Goal: Information Seeking & Learning: Learn about a topic

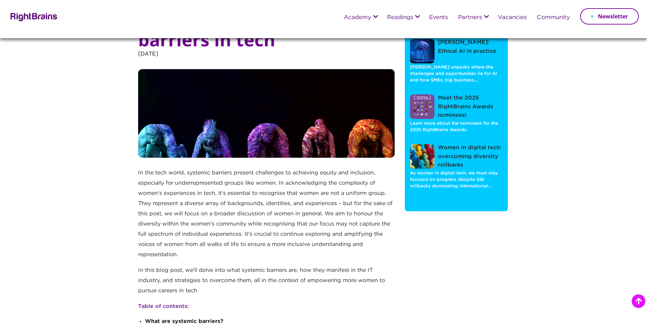
scroll to position [171, 0]
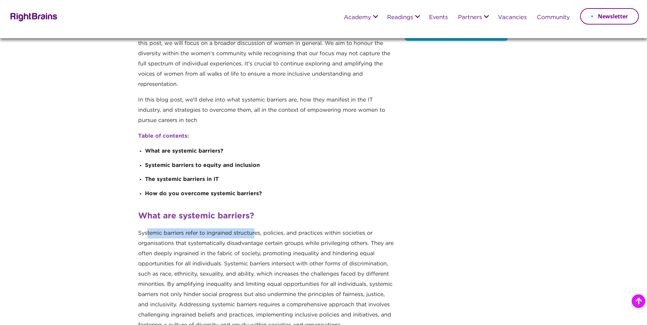
click at [256, 236] on p "Systemic barriers refer to ingrained structures, policies, and practices within…" at bounding box center [266, 282] width 256 height 108
drag, startPoint x: 0, startPoint y: 0, endPoint x: 190, endPoint y: 240, distance: 305.9
click at [197, 240] on p "Systemic barriers refer to ingrained structures, policies, and practices within…" at bounding box center [266, 282] width 256 height 108
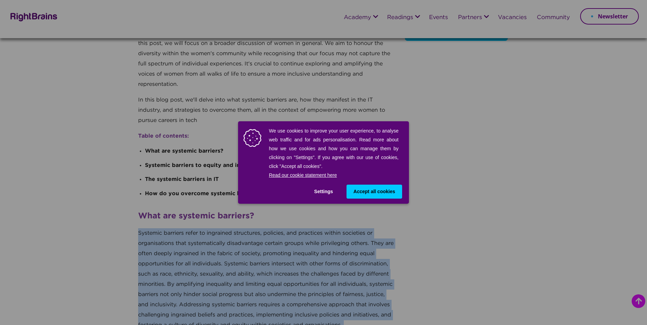
drag, startPoint x: 138, startPoint y: 235, endPoint x: 367, endPoint y: 236, distance: 229.2
drag, startPoint x: 367, startPoint y: 236, endPoint x: 358, endPoint y: 194, distance: 43.1
click at [358, 194] on span "Accept all cookies" at bounding box center [374, 191] width 42 height 7
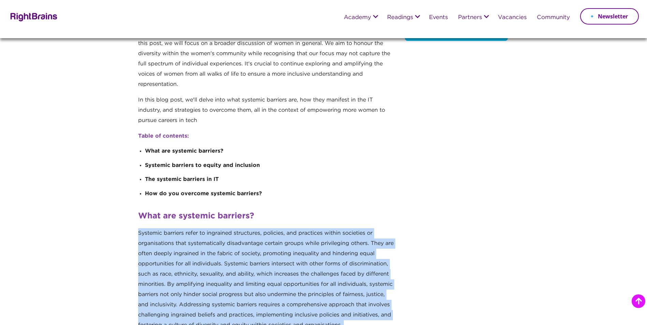
click at [357, 234] on p "Systemic barriers refer to ingrained structures, policies, and practices within…" at bounding box center [266, 282] width 256 height 108
click at [368, 245] on p "Systemic barriers refer to ingrained structures, policies, and practices within…" at bounding box center [266, 282] width 256 height 108
click at [161, 240] on p "Systemic barriers refer to ingrained structures, policies, and practices within…" at bounding box center [266, 282] width 256 height 108
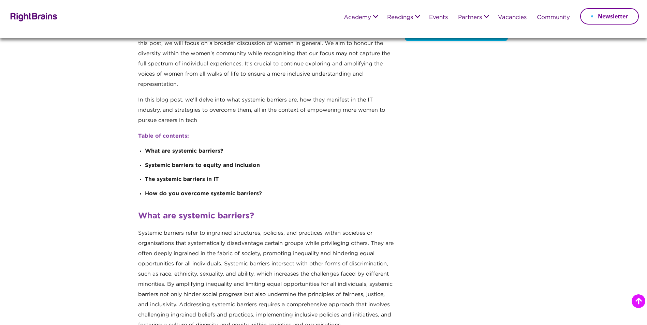
click at [377, 183] on li "The systemic barriers in IT" at bounding box center [270, 182] width 250 height 14
